Goal: Information Seeking & Learning: Find contact information

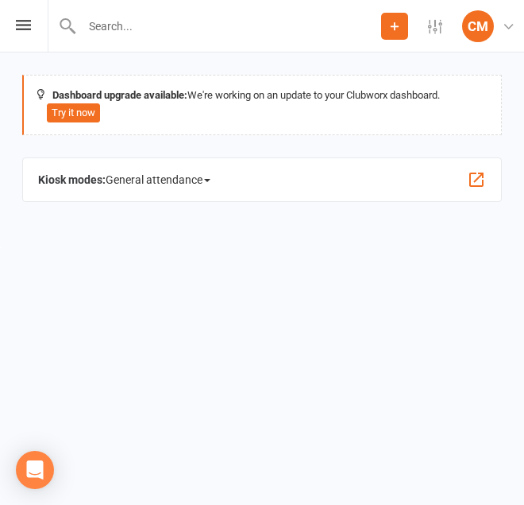
click at [22, 19] on div "Prospect Member Non-attending contact Class / event Appointment Task Bulk messa…" at bounding box center [262, 26] width 524 height 52
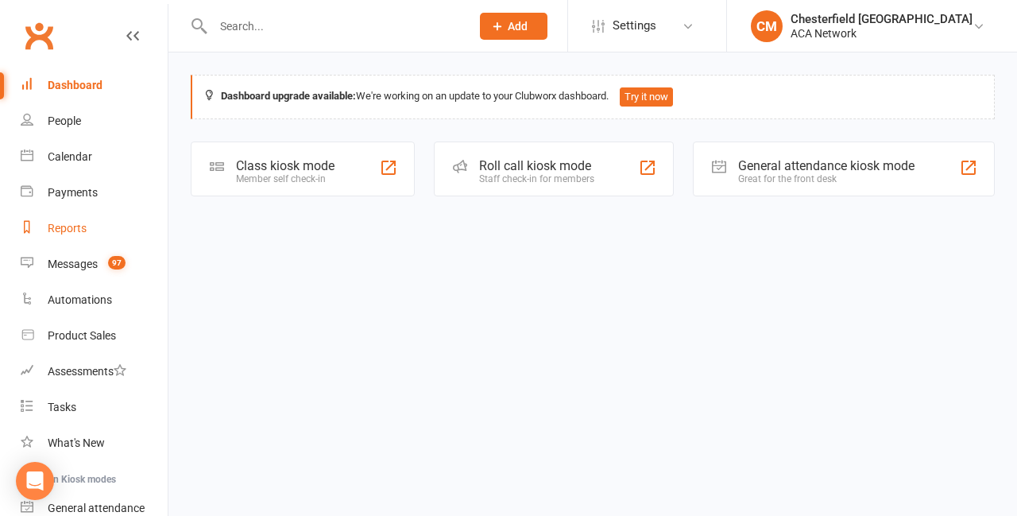
click at [82, 228] on div "Reports" at bounding box center [67, 228] width 39 height 13
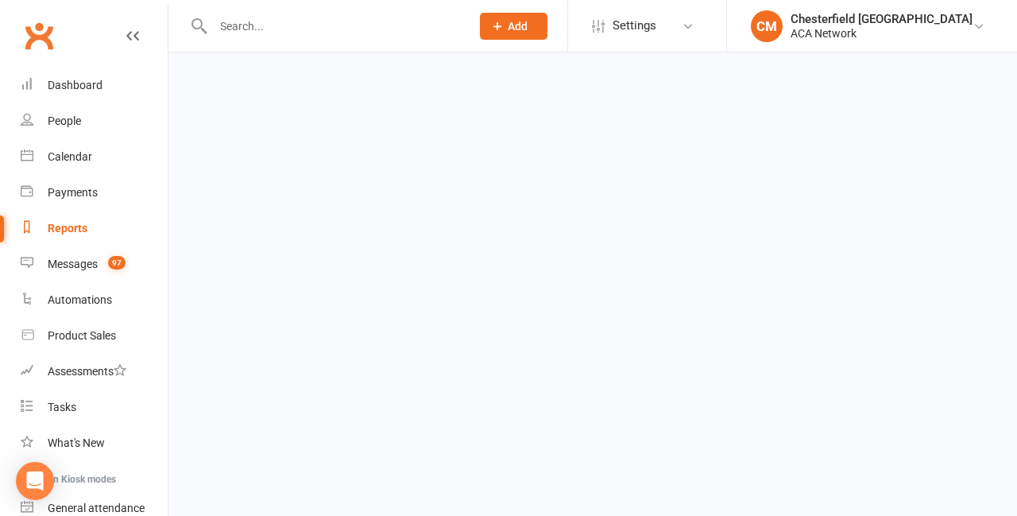
select select "100"
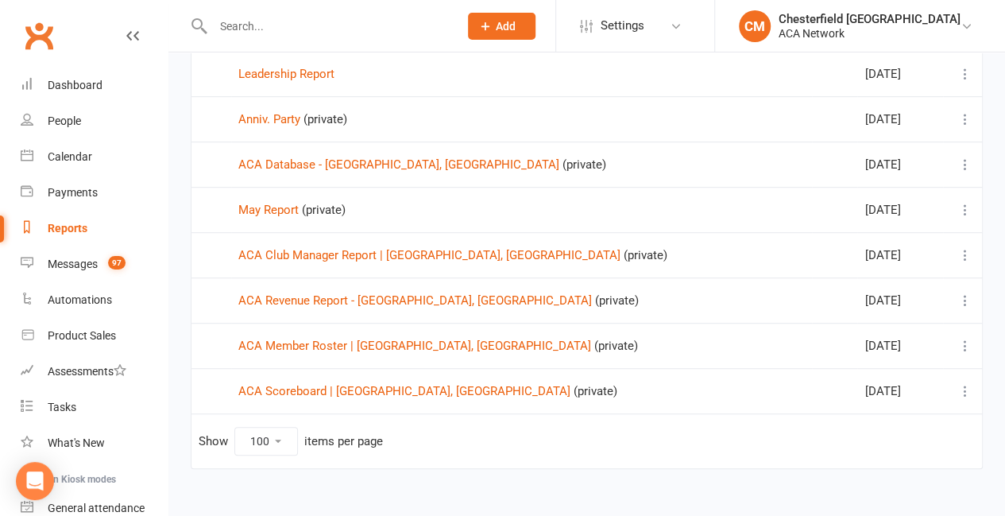
scroll to position [407, 0]
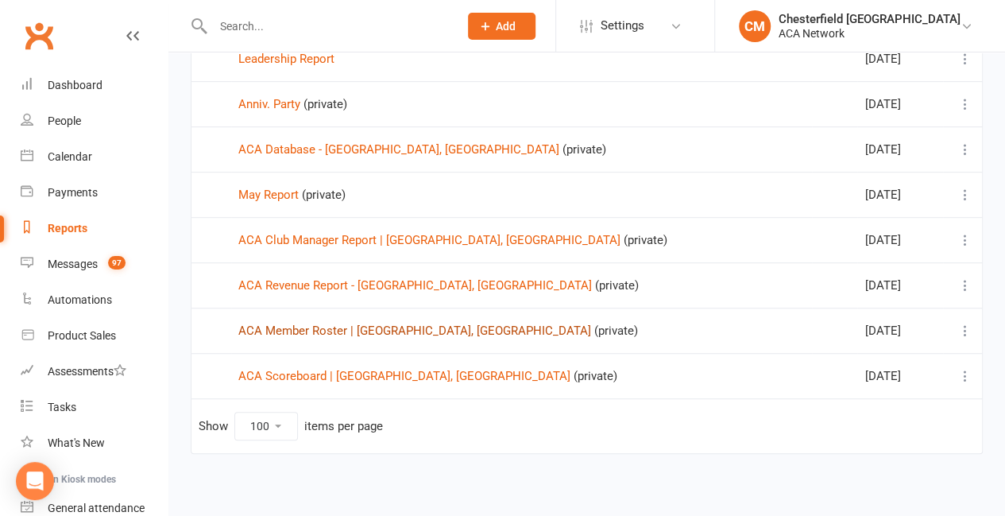
click at [324, 323] on link "ACA Member Roster | [GEOGRAPHIC_DATA], [GEOGRAPHIC_DATA]" at bounding box center [414, 330] width 353 height 14
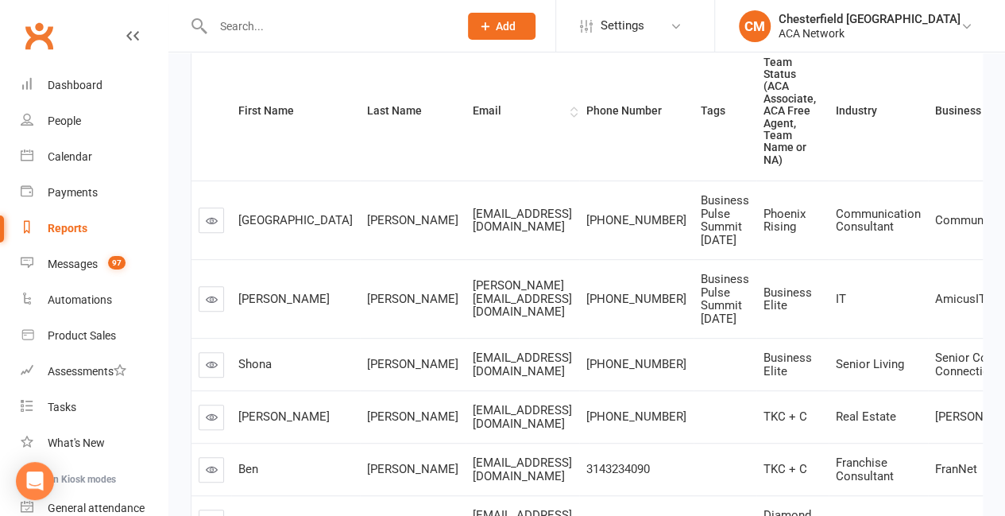
scroll to position [318, 0]
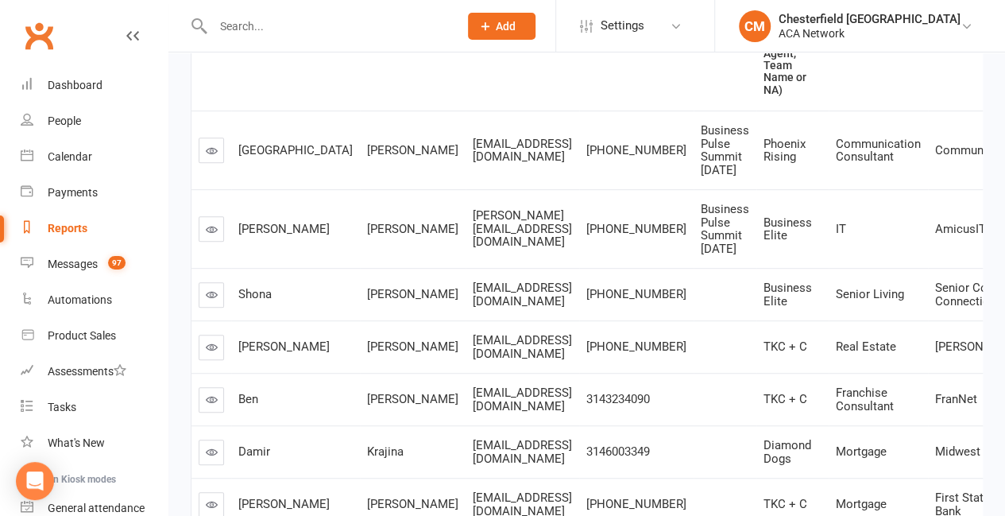
drag, startPoint x: 126, startPoint y: 33, endPoint x: 333, endPoint y: 48, distance: 208.0
click at [126, 33] on icon at bounding box center [132, 35] width 13 height 13
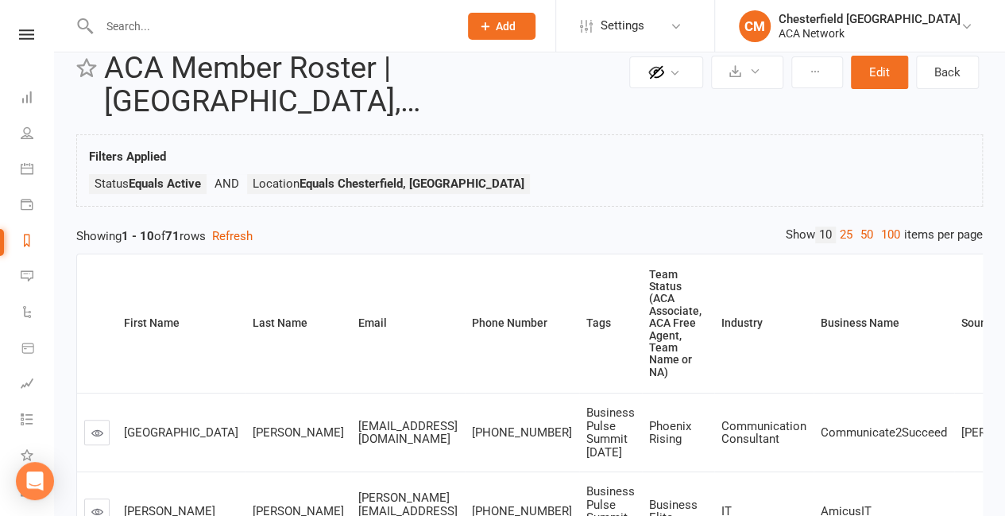
scroll to position [0, 0]
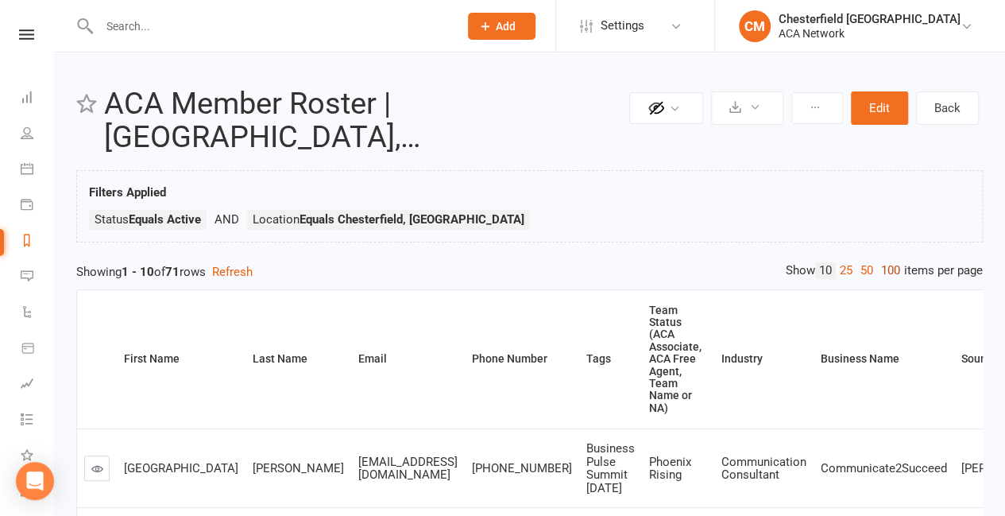
click at [524, 262] on link "100" at bounding box center [890, 270] width 27 height 17
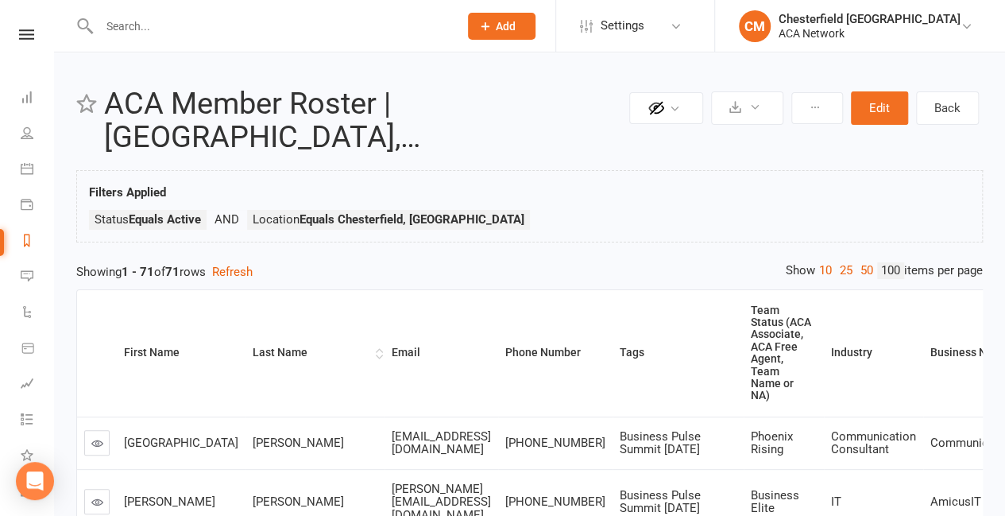
click at [253, 346] on div "Last Name" at bounding box center [312, 352] width 119 height 12
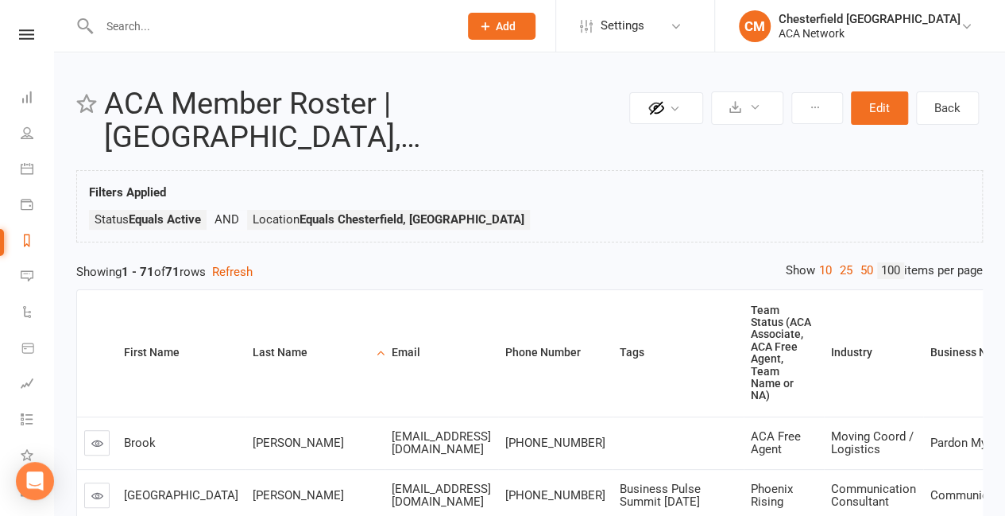
click at [253, 346] on div "Last Name" at bounding box center [312, 352] width 119 height 12
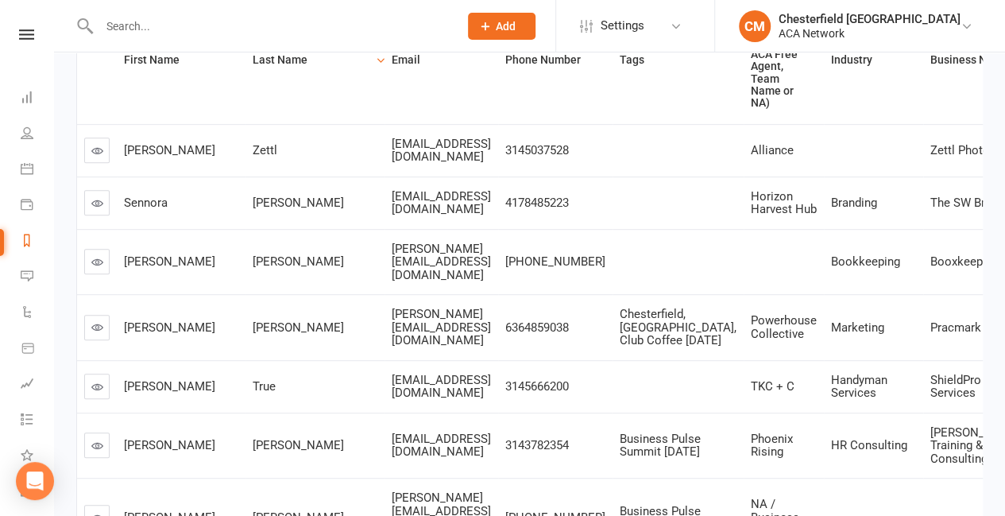
scroll to position [318, 0]
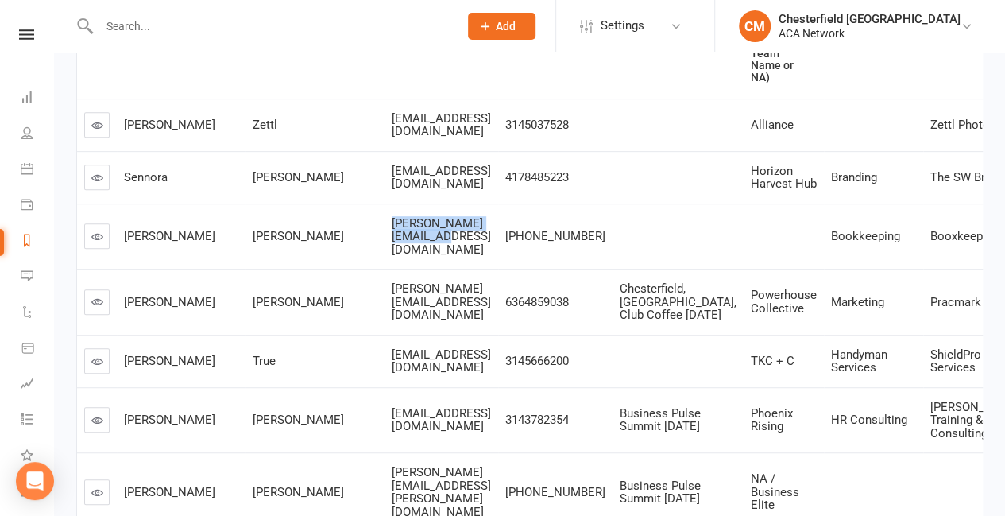
drag, startPoint x: 418, startPoint y: 228, endPoint x: 277, endPoint y: 232, distance: 140.7
click at [392, 232] on div "[PERSON_NAME][EMAIL_ADDRESS][DOMAIN_NAME]" at bounding box center [441, 237] width 99 height 40
copy span "[PERSON_NAME][EMAIL_ADDRESS][DOMAIN_NAME]"
click at [524, 220] on td "[PHONE_NUMBER]" at bounding box center [555, 236] width 114 height 66
click at [524, 229] on span "[PHONE_NUMBER]" at bounding box center [555, 236] width 100 height 14
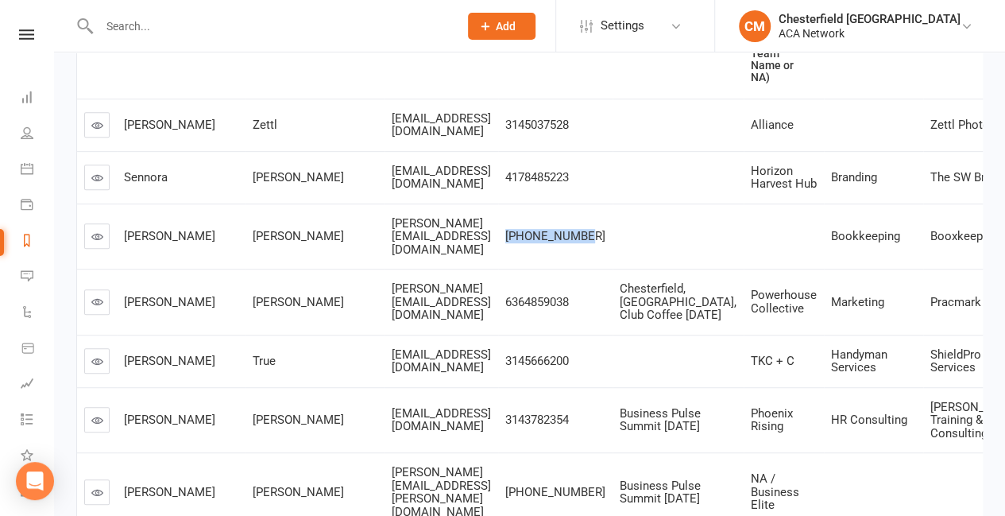
drag, startPoint x: 584, startPoint y: 225, endPoint x: 510, endPoint y: 217, distance: 74.3
click at [510, 217] on td "[PHONE_NUMBER]" at bounding box center [555, 236] width 114 height 66
copy span "[PHONE_NUMBER]"
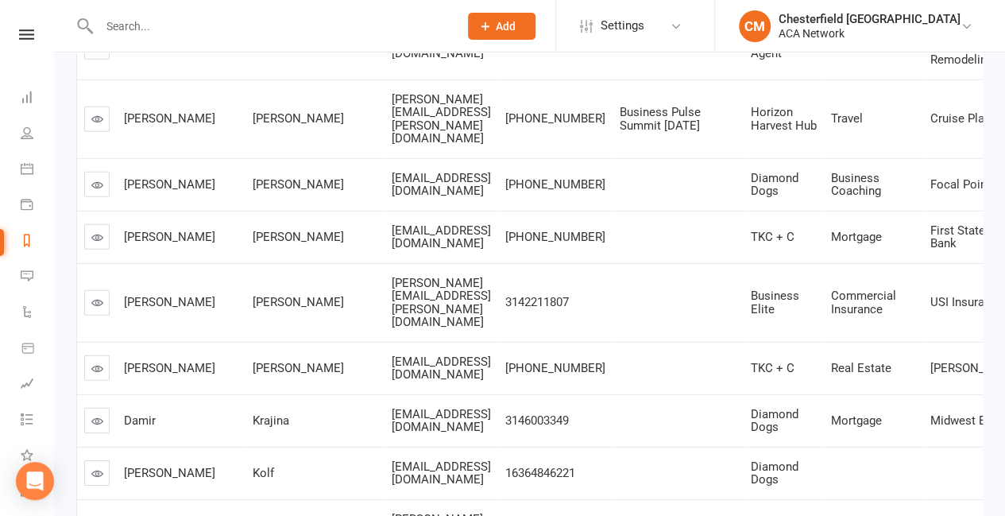
scroll to position [2304, 0]
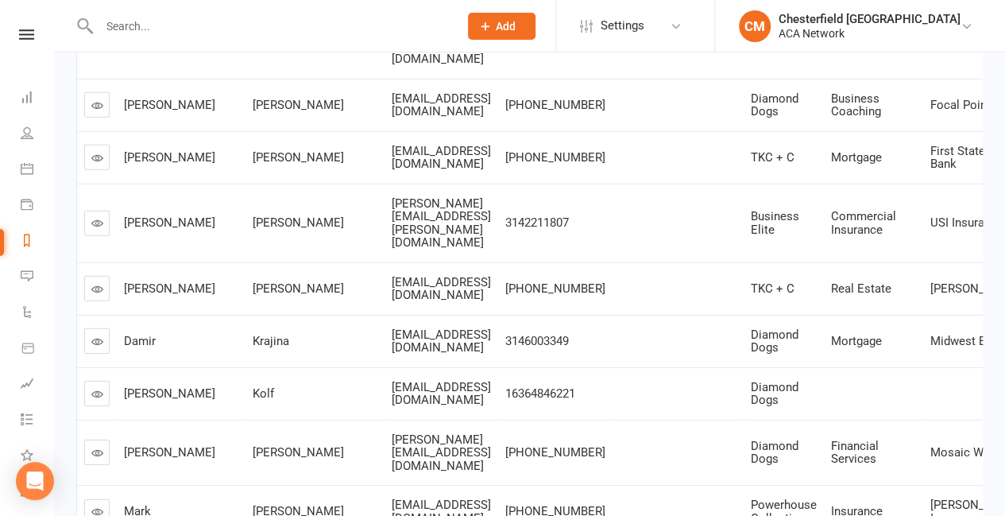
drag, startPoint x: 443, startPoint y: 419, endPoint x: 276, endPoint y: 425, distance: 167.8
copy span "[EMAIL_ADDRESS][DOMAIN_NAME]"
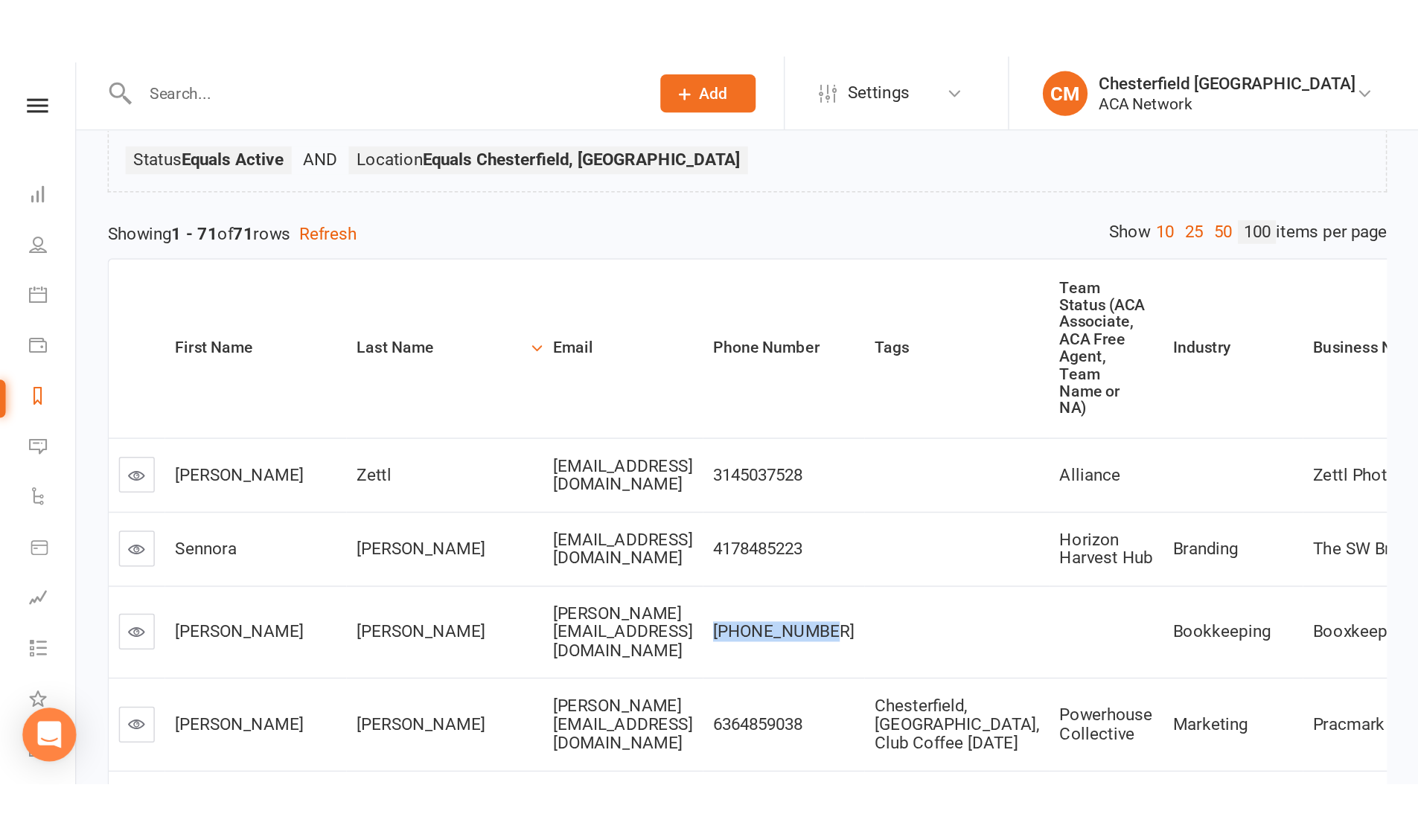
scroll to position [149, 0]
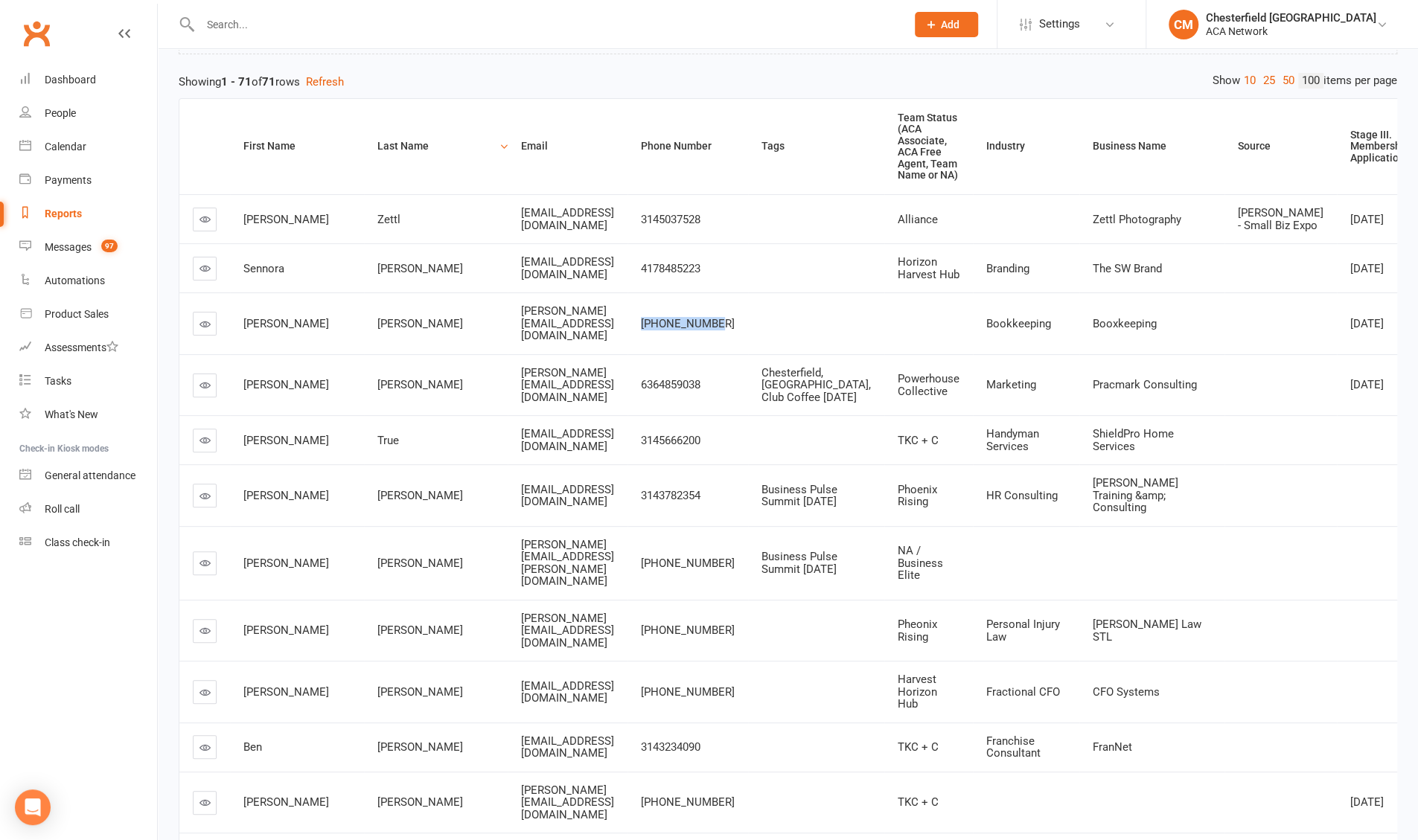
click at [63, 217] on div "Reports" at bounding box center [64, 214] width 37 height 12
select select "100"
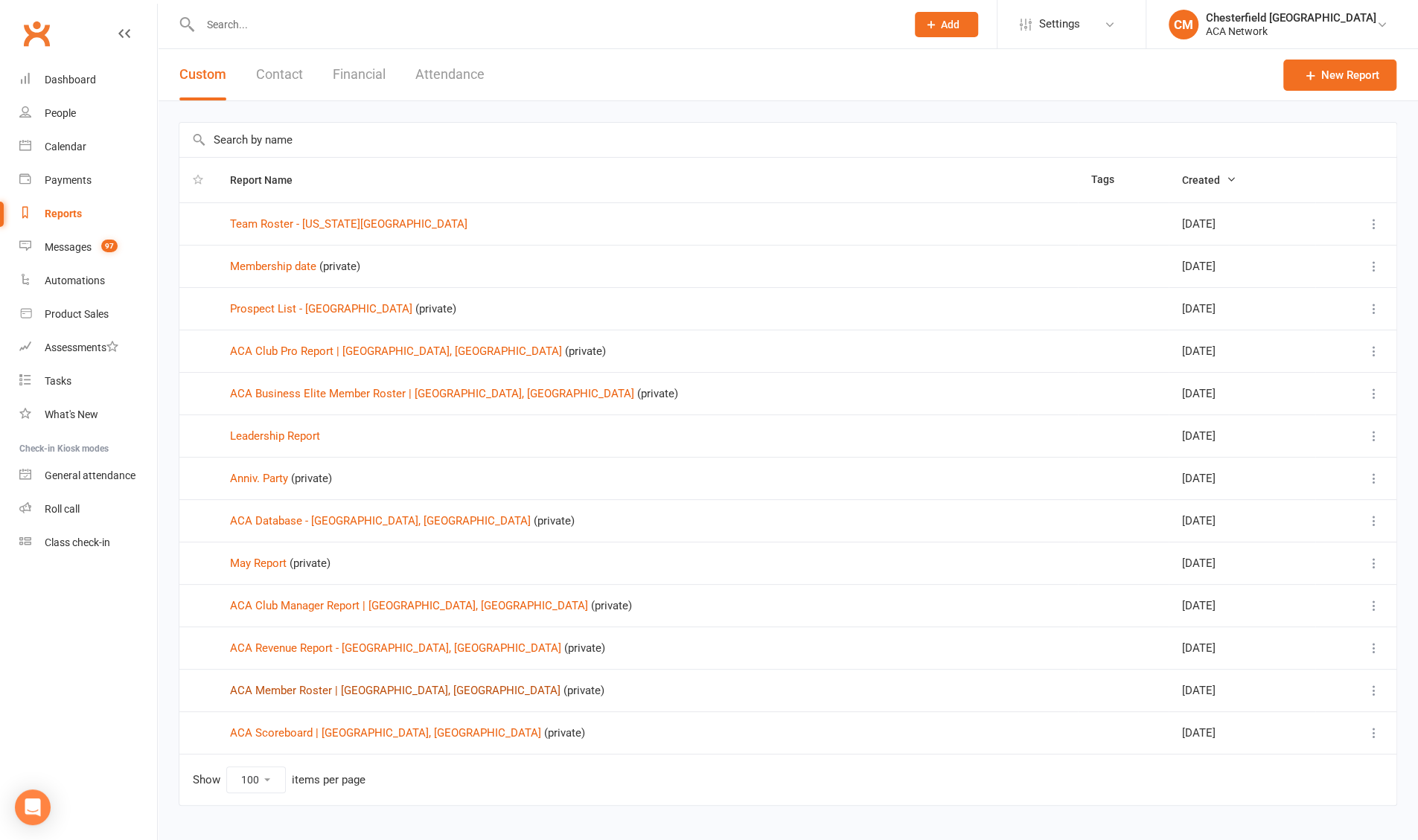
click at [313, 472] on link "ACA Member Roster | [GEOGRAPHIC_DATA], [GEOGRAPHIC_DATA]" at bounding box center [395, 690] width 331 height 13
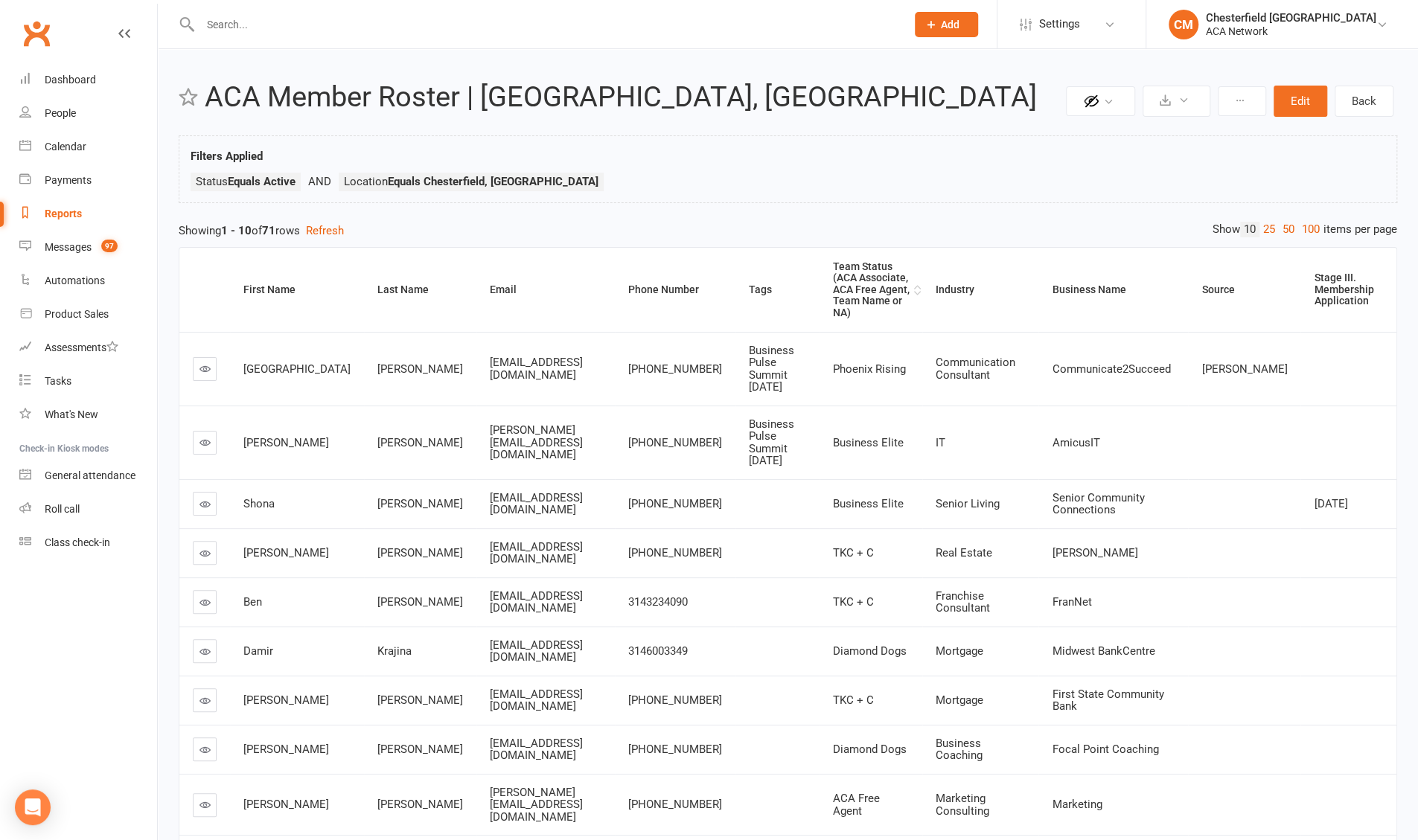
click at [491, 265] on div "Team Status (ACA Associate, ACA Free Agent, Team Name or NA)" at bounding box center [871, 289] width 78 height 57
